Goal: Transaction & Acquisition: Subscribe to service/newsletter

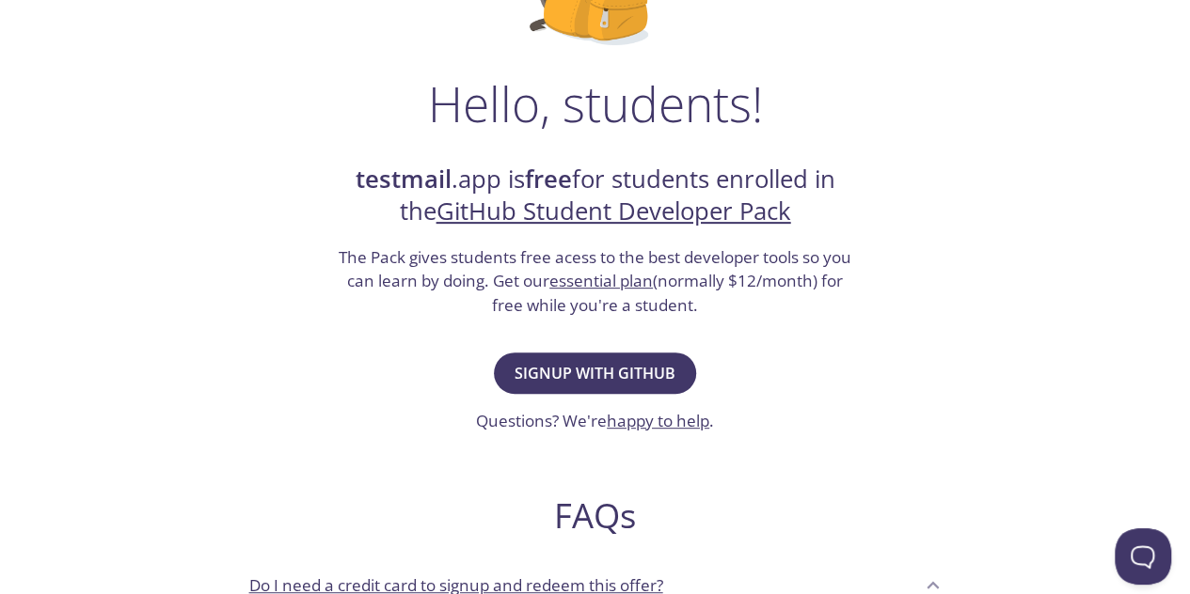
scroll to position [251, 0]
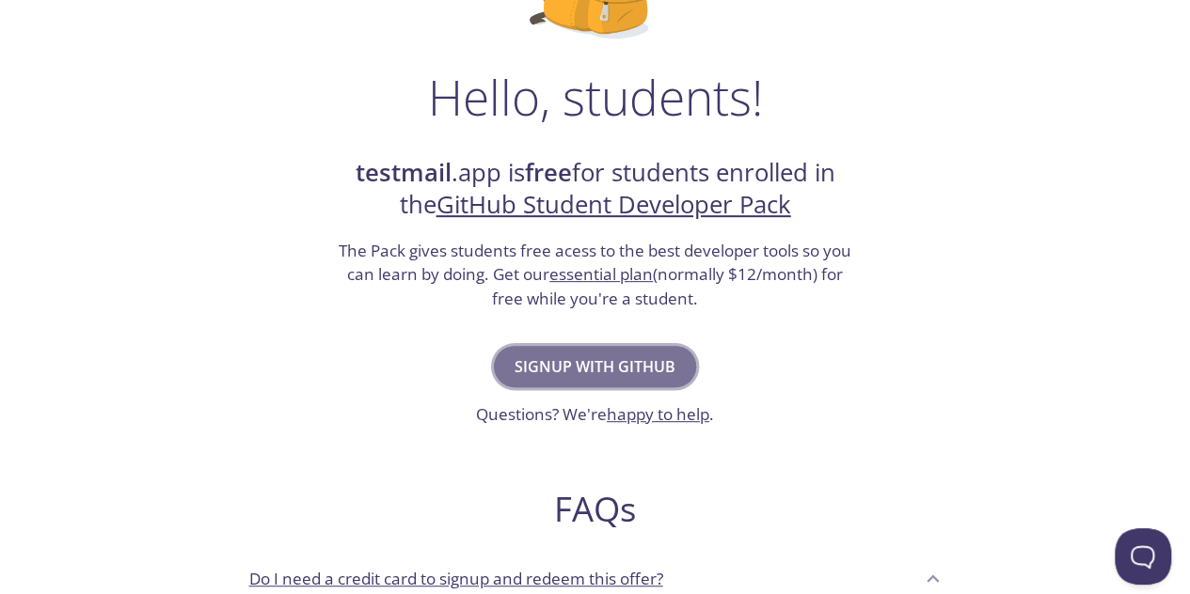
click at [626, 373] on span "Signup with GitHub" at bounding box center [594, 367] width 161 height 26
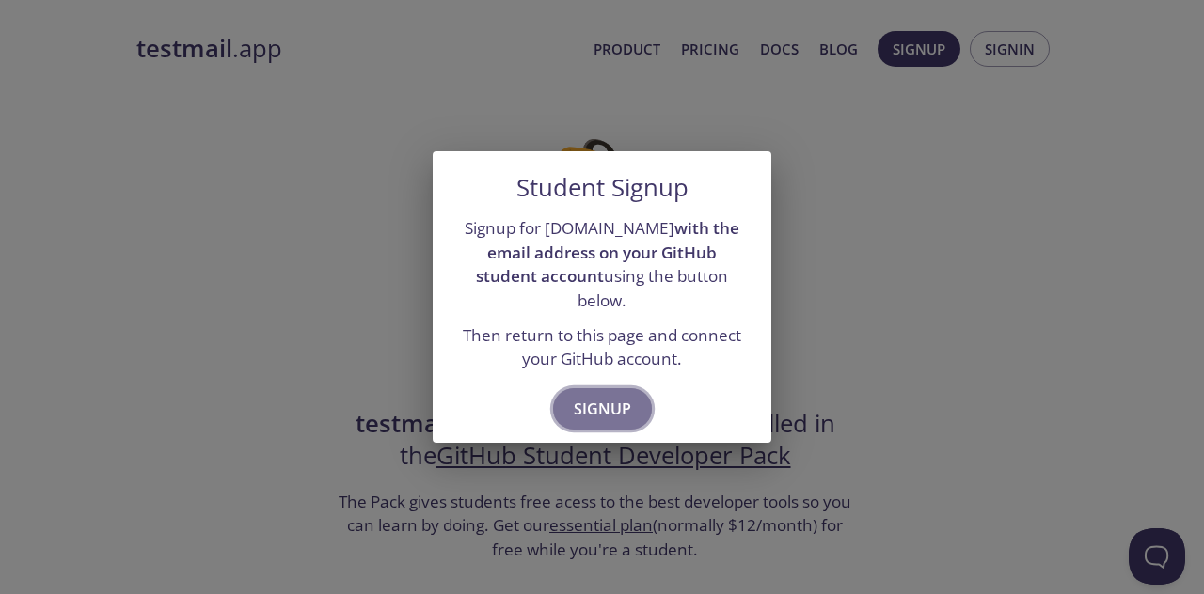
click at [615, 405] on span "Signup" at bounding box center [602, 409] width 57 height 26
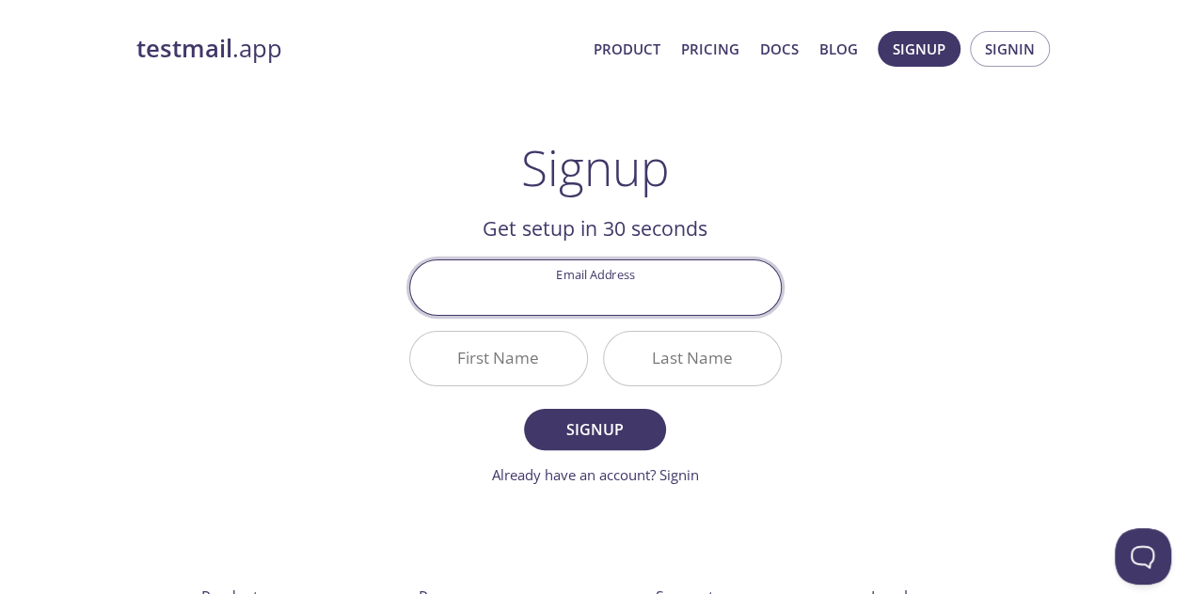
scroll to position [1, 0]
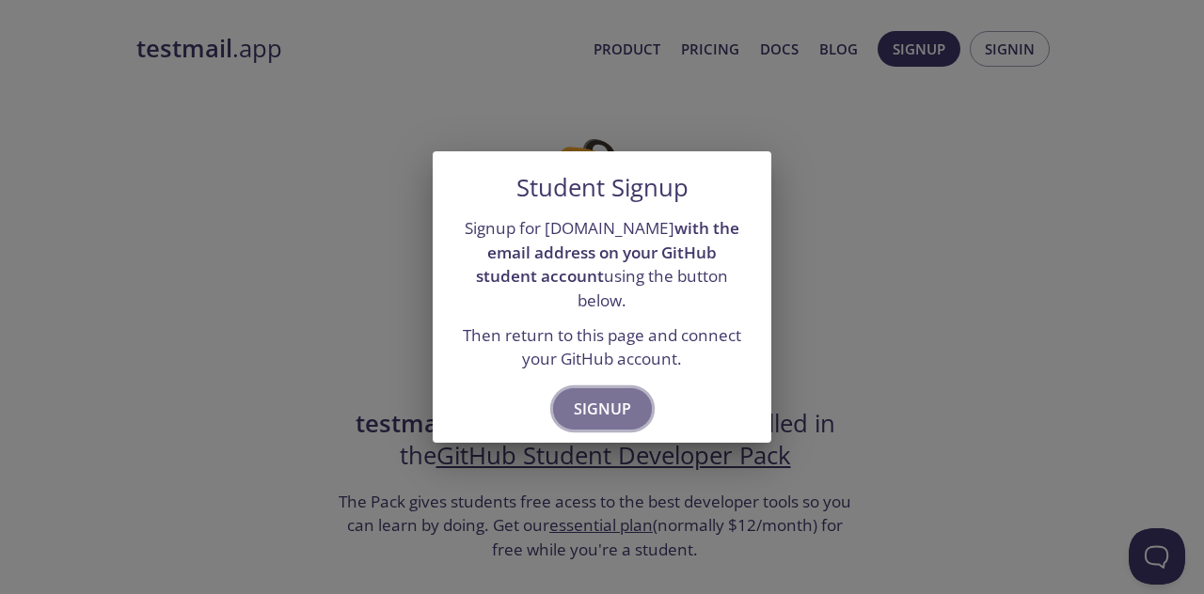
click at [574, 407] on span "Signup" at bounding box center [602, 409] width 57 height 26
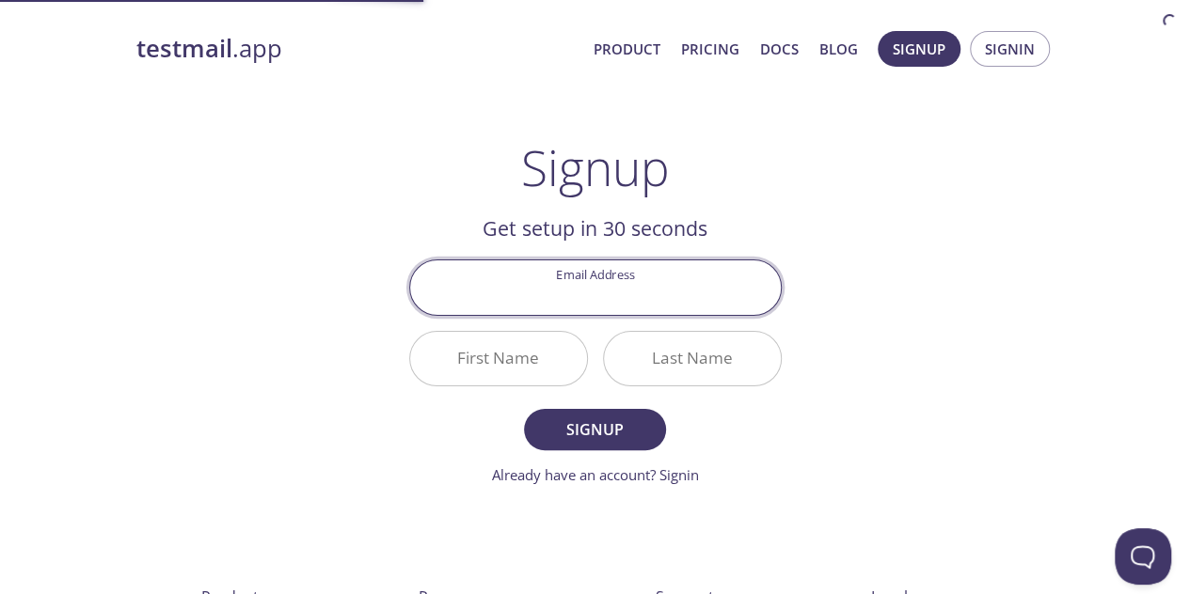
click at [593, 292] on input "Email Address" at bounding box center [595, 287] width 371 height 54
type input "[EMAIL_ADDRESS][DOMAIN_NAME]"
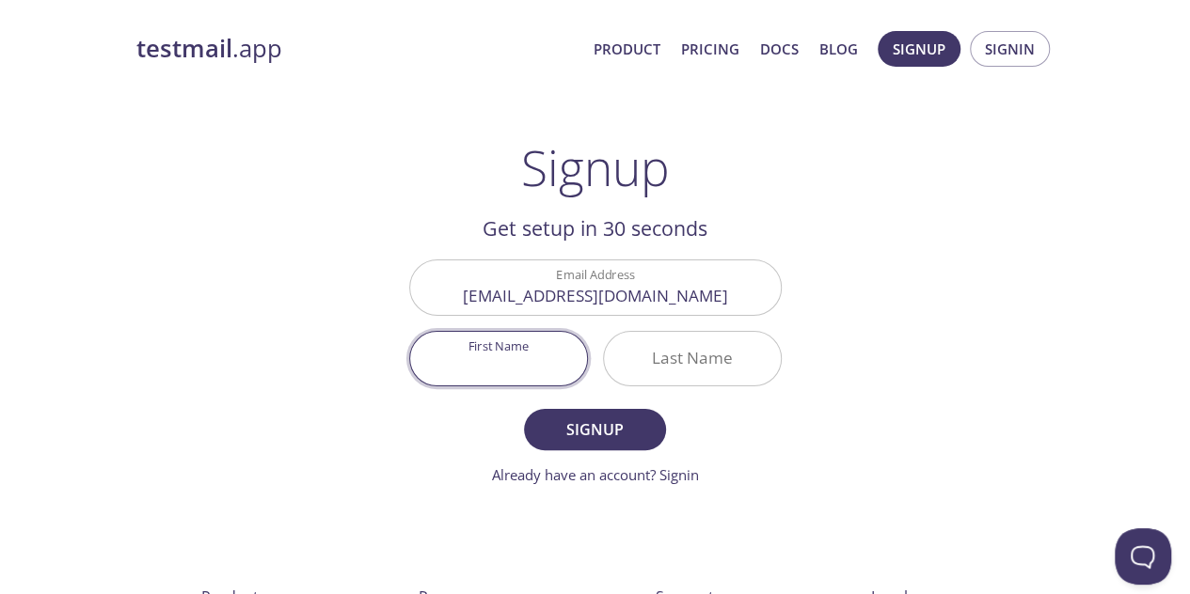
click at [547, 366] on input "First Name" at bounding box center [498, 359] width 177 height 54
type input "Vinay"
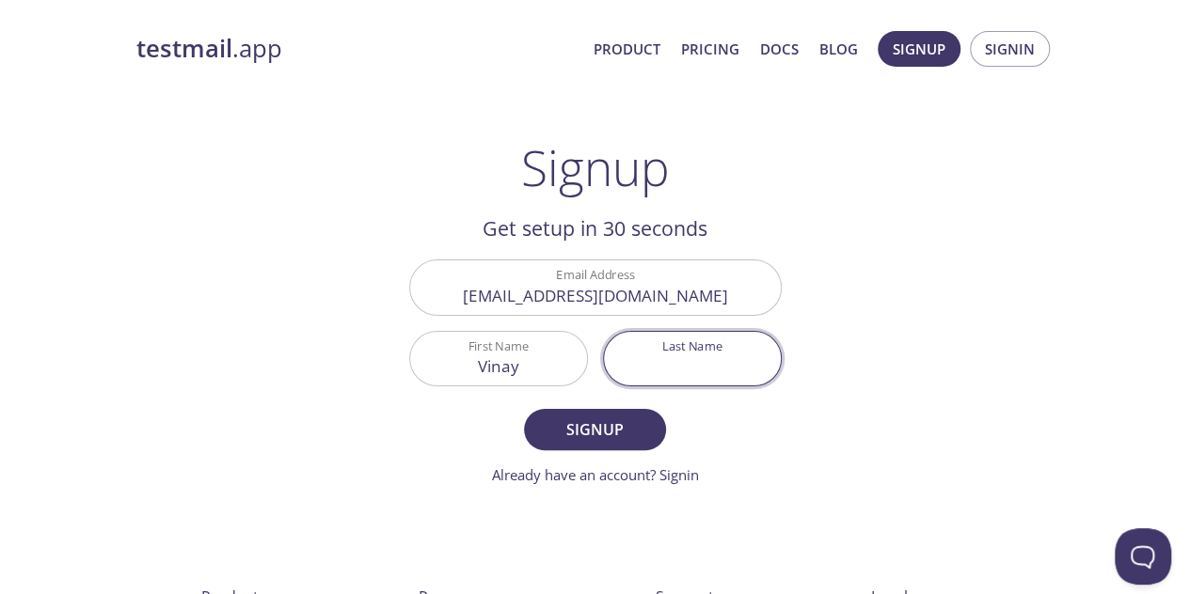
click at [662, 371] on input "Last Name" at bounding box center [692, 359] width 177 height 54
type input "[PERSON_NAME]"
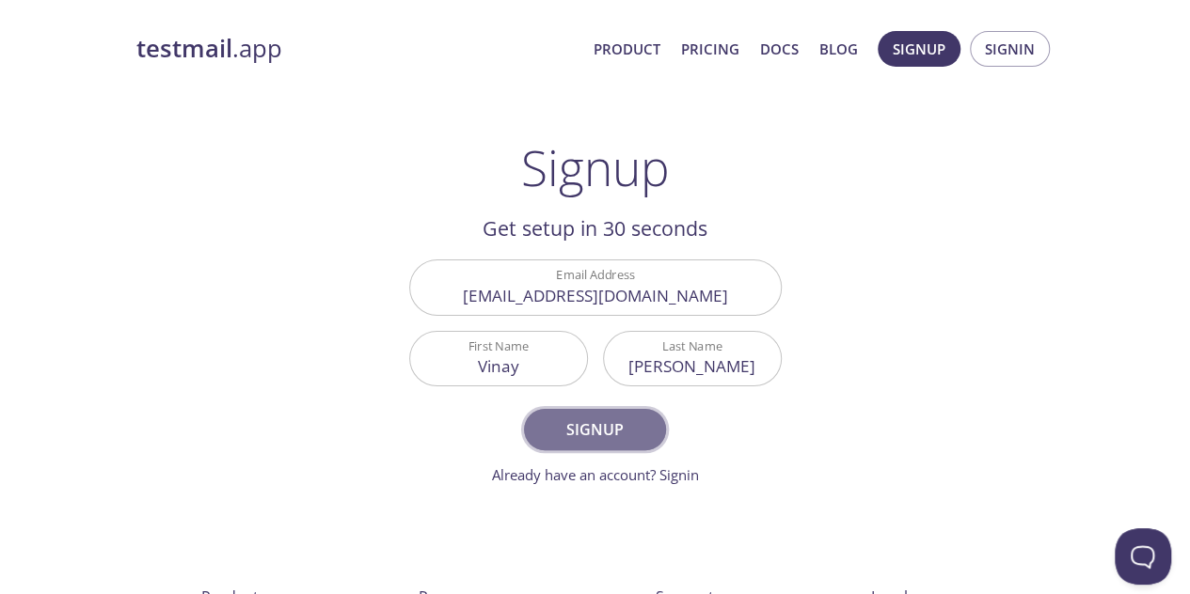
click at [638, 424] on span "Signup" at bounding box center [595, 430] width 100 height 26
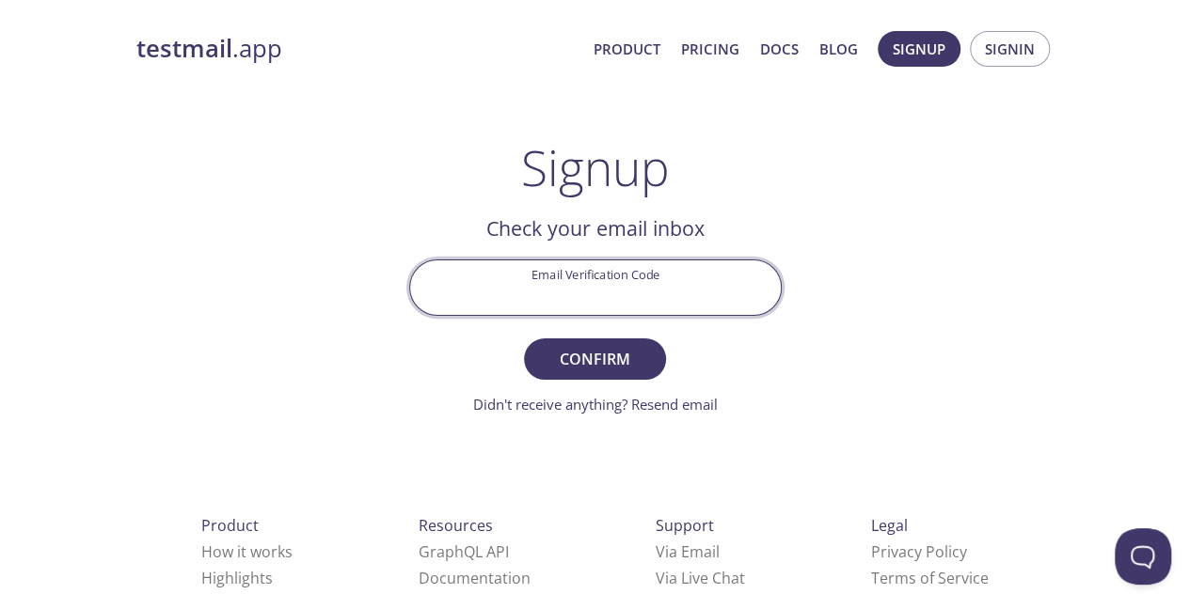
click at [643, 292] on input "Email Verification Code" at bounding box center [595, 287] width 371 height 54
paste input "VARLNY6"
type input "VARLNY6"
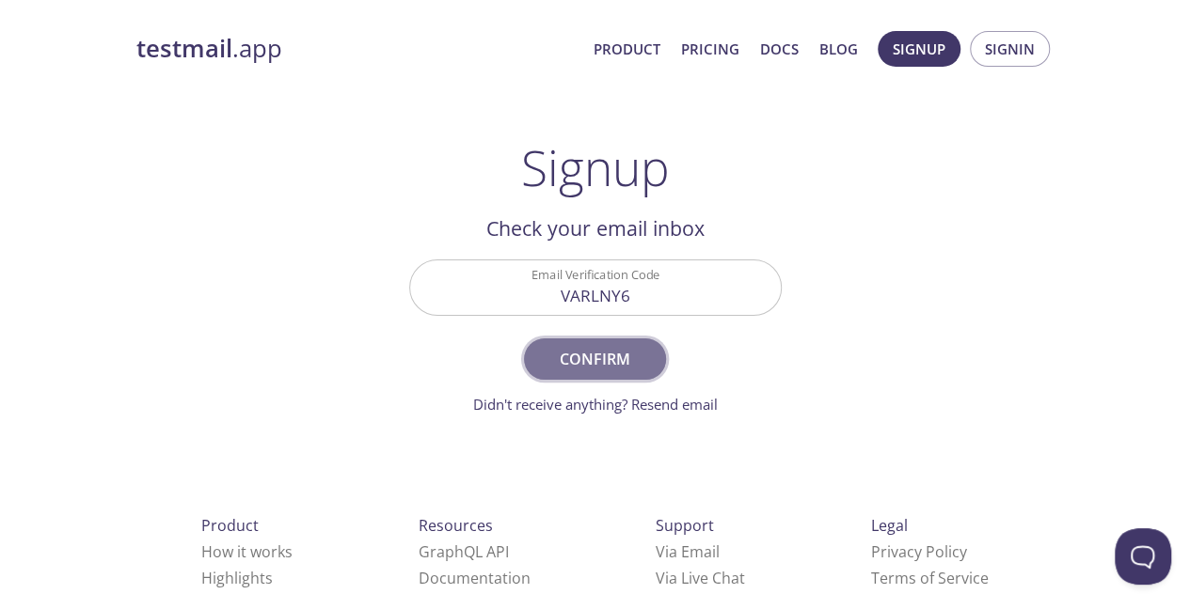
click at [600, 371] on span "Confirm" at bounding box center [595, 359] width 100 height 26
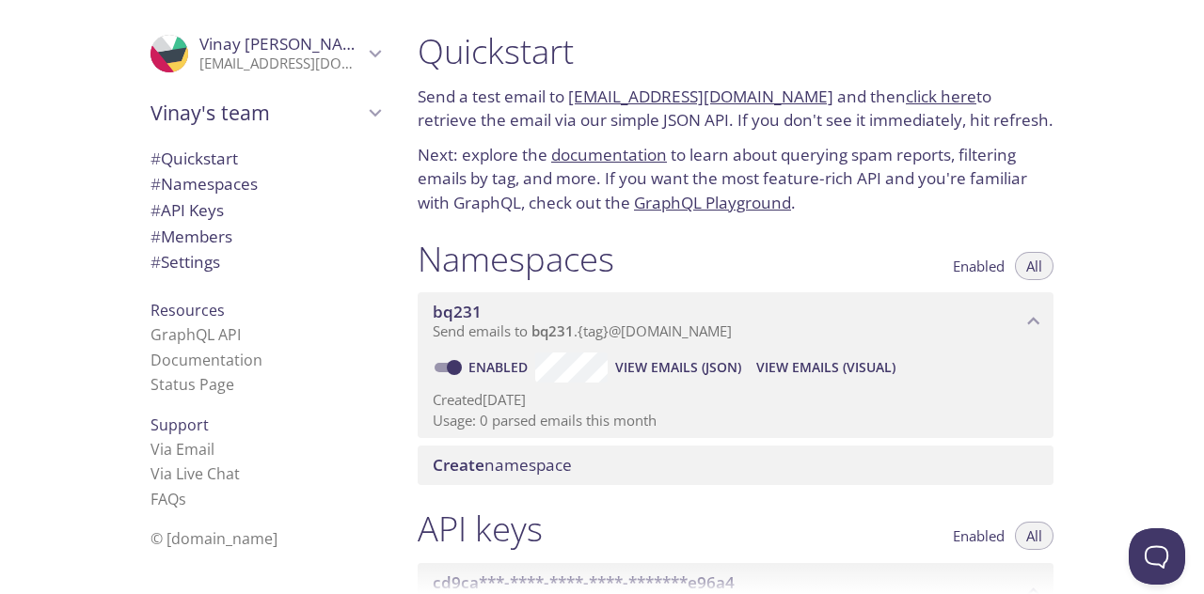
scroll to position [2, 0]
click at [457, 367] on input "Enabled" at bounding box center [454, 366] width 68 height 23
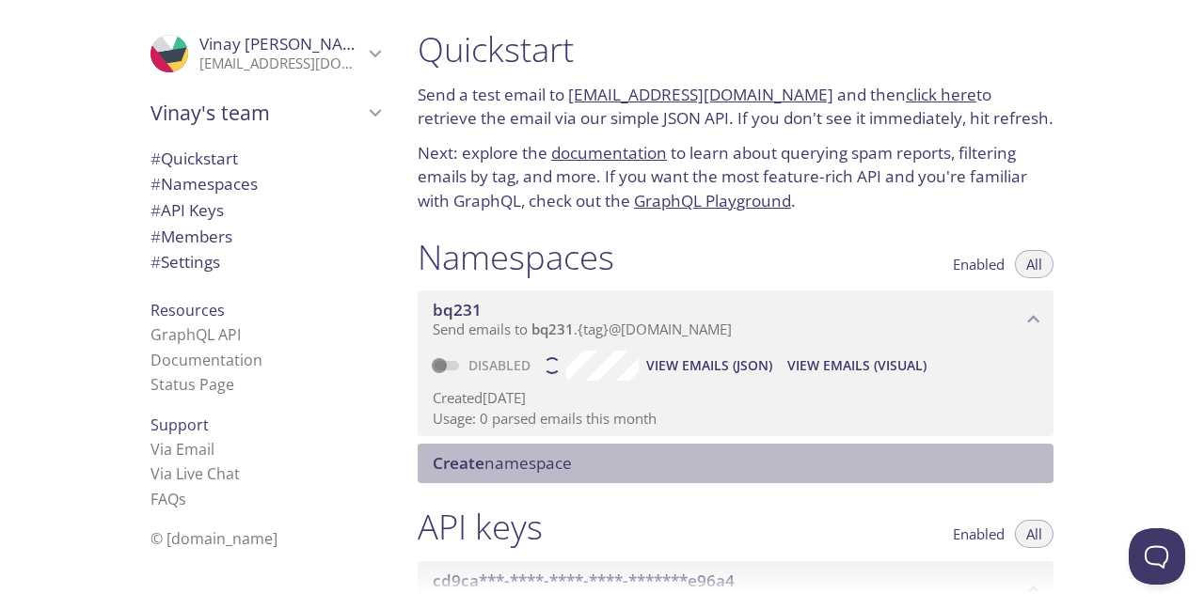
click at [512, 474] on span "Create namespace" at bounding box center [502, 463] width 139 height 22
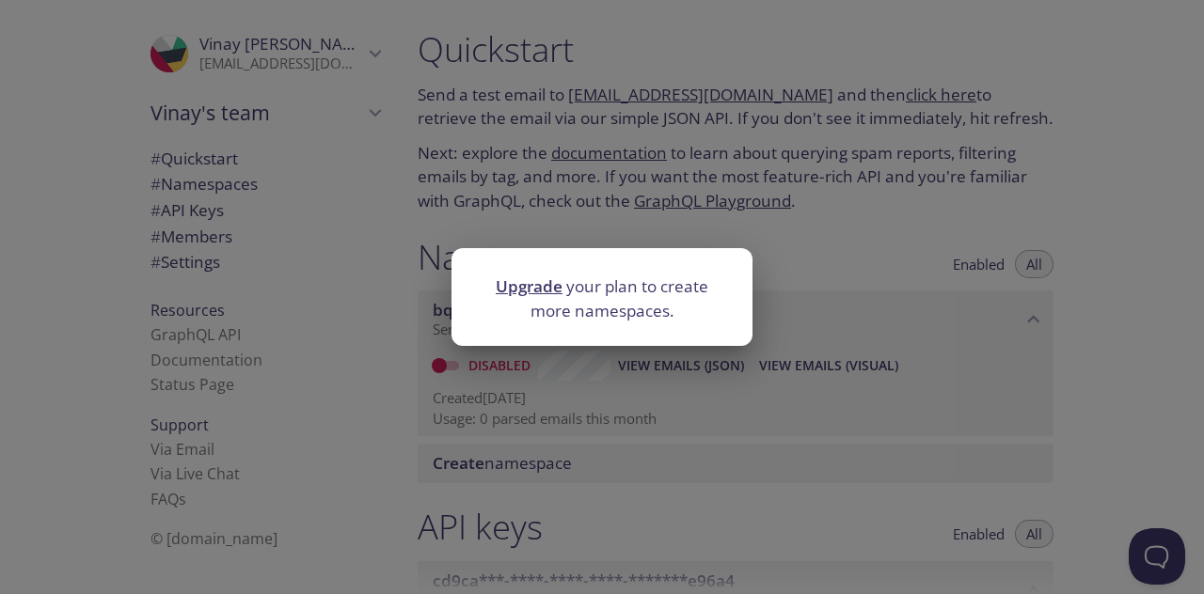
click at [545, 402] on div "Upgrade your plan to create more namespaces." at bounding box center [602, 297] width 1204 height 594
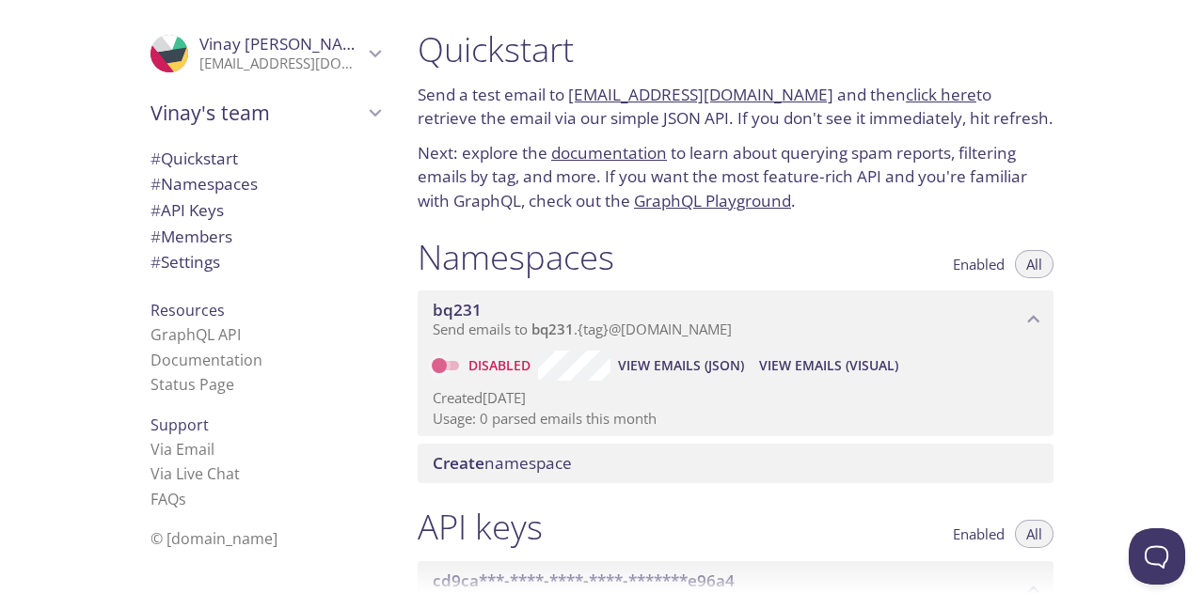
click at [446, 359] on input "Disabled" at bounding box center [439, 366] width 68 height 23
checkbox input "true"
